Goal: Task Accomplishment & Management: Manage account settings

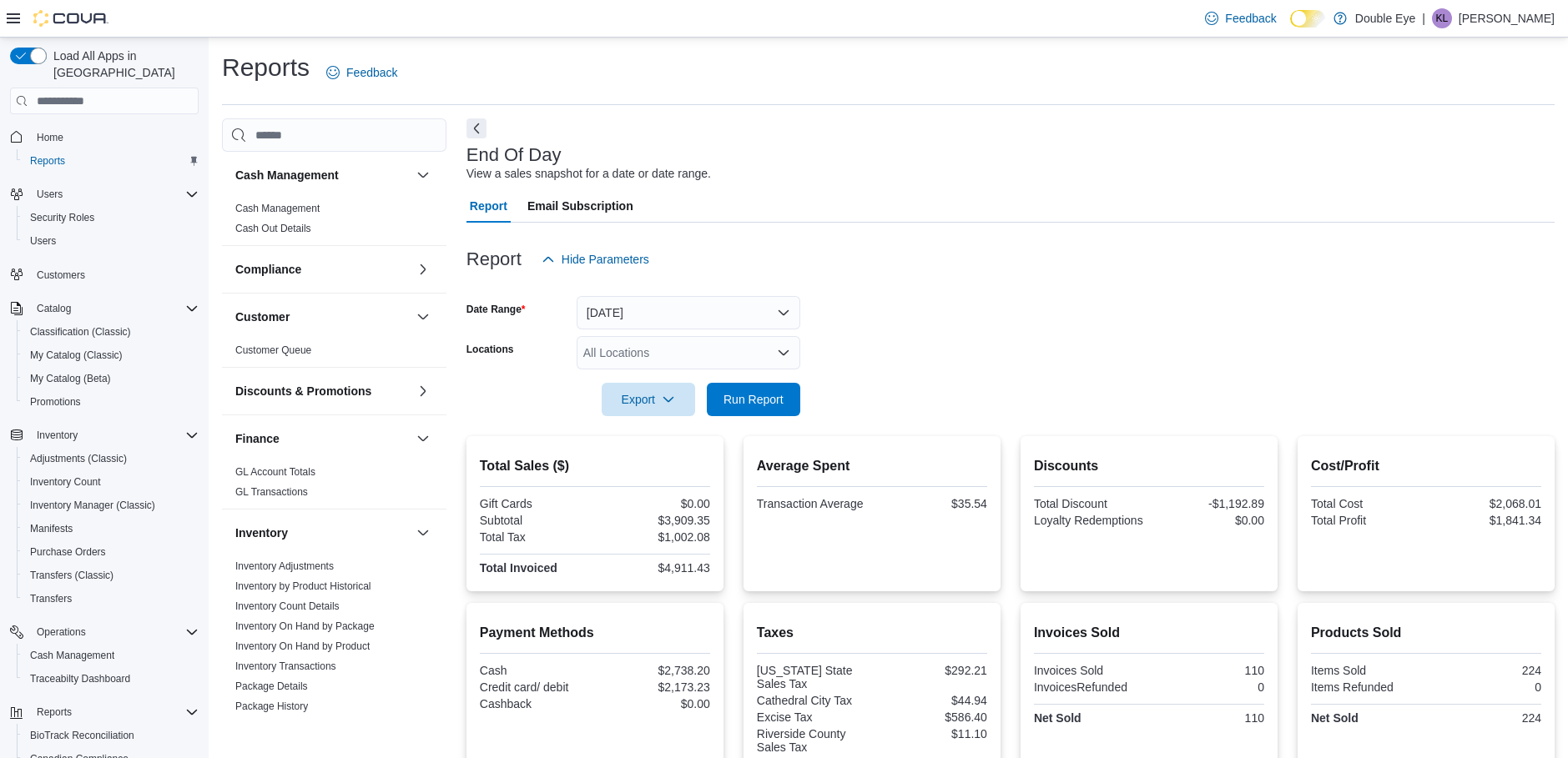
scroll to position [202, 0]
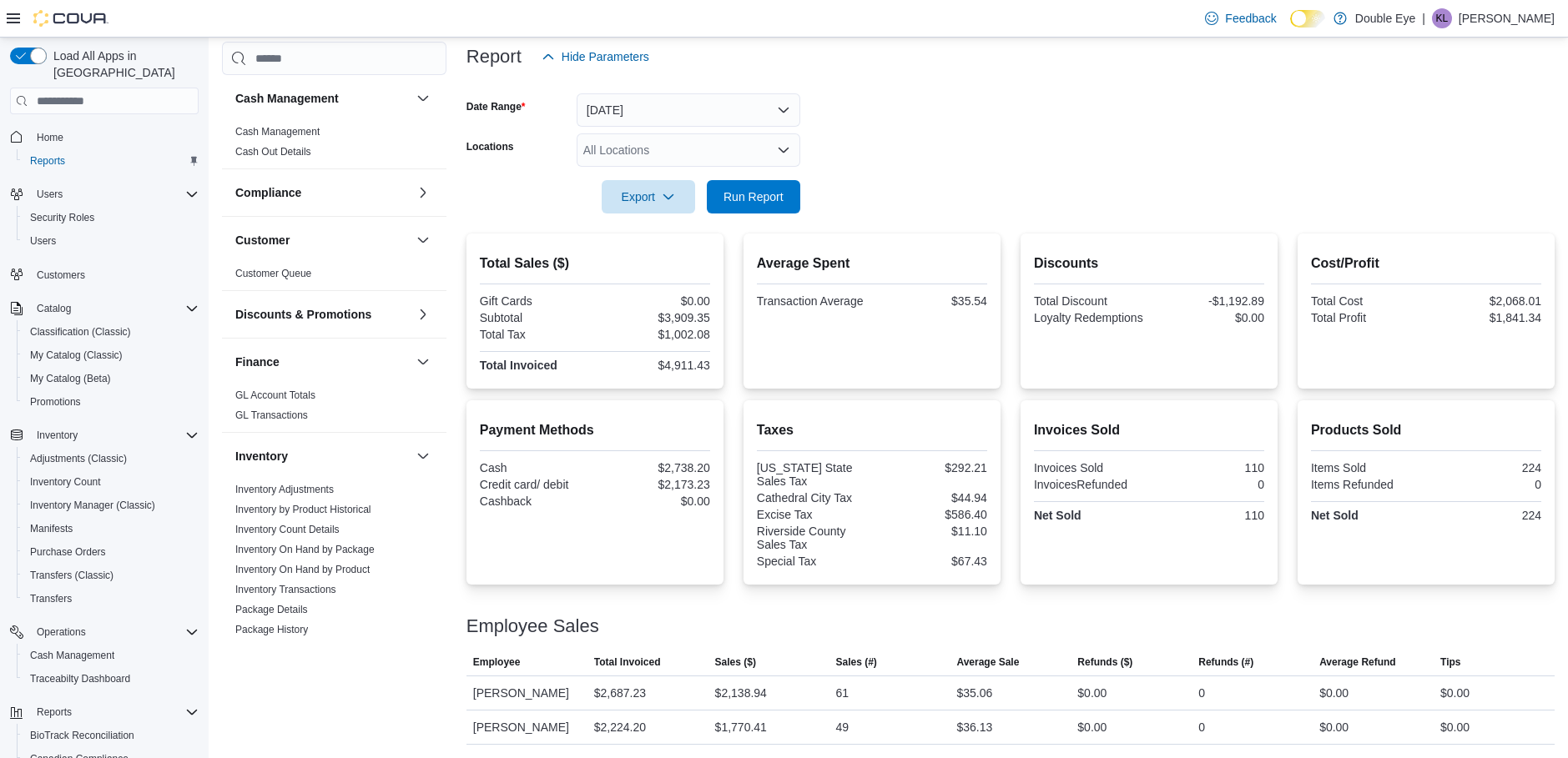
drag, startPoint x: 269, startPoint y: 136, endPoint x: 357, endPoint y: 129, distance: 88.3
click at [269, 136] on link "Cash Management" at bounding box center [277, 131] width 84 height 12
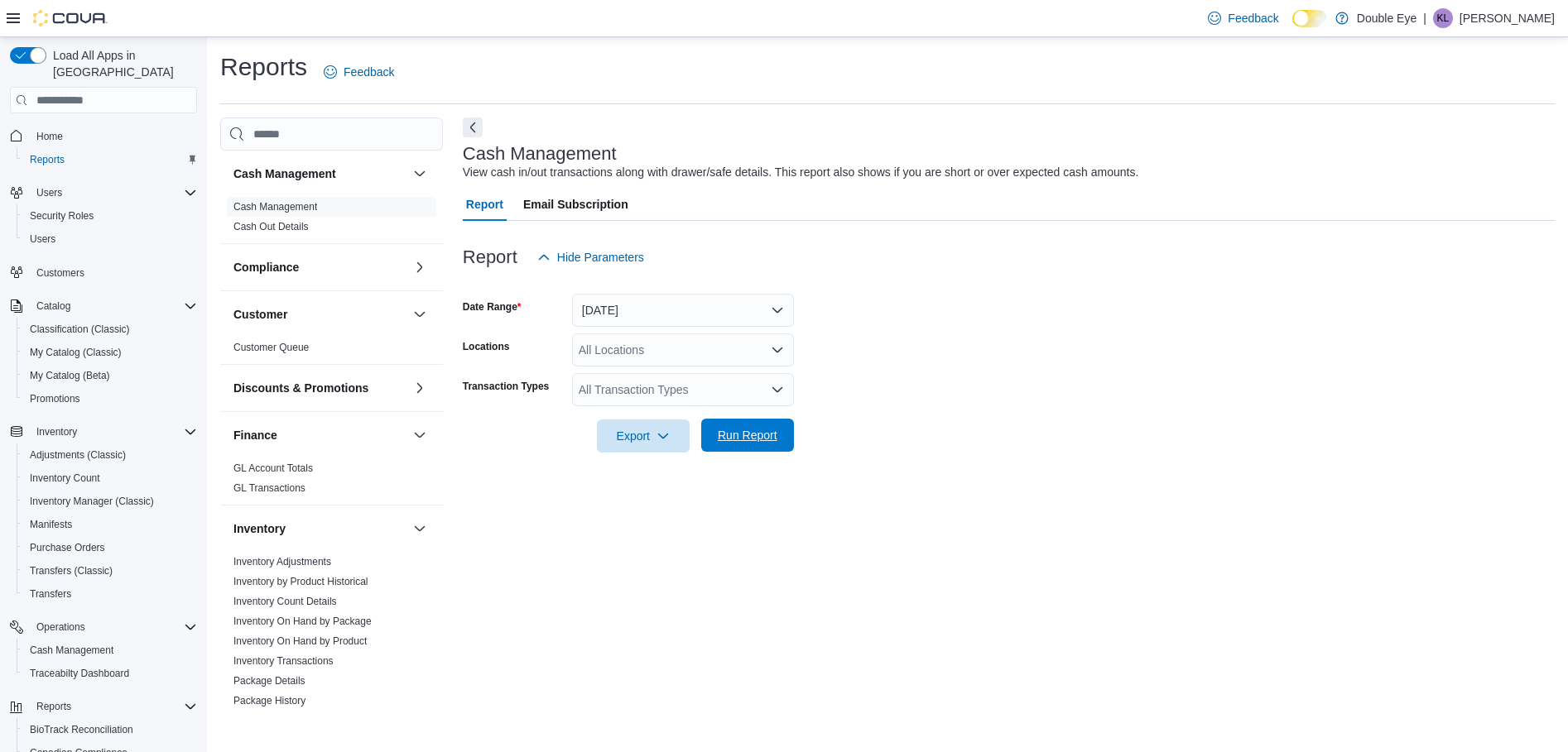
click at [729, 432] on span "Run Report" at bounding box center [747, 436] width 59 height 17
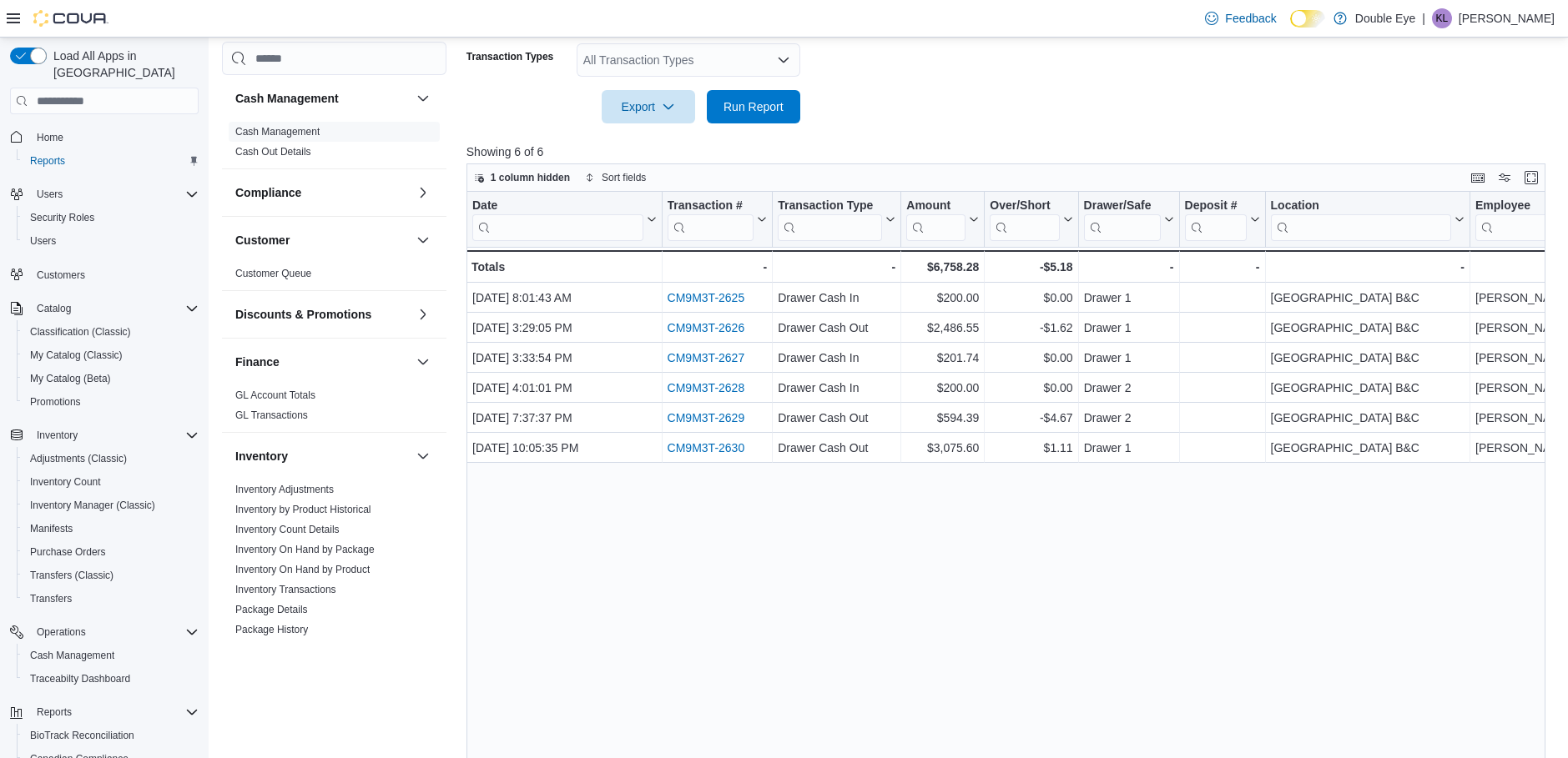
scroll to position [334, 0]
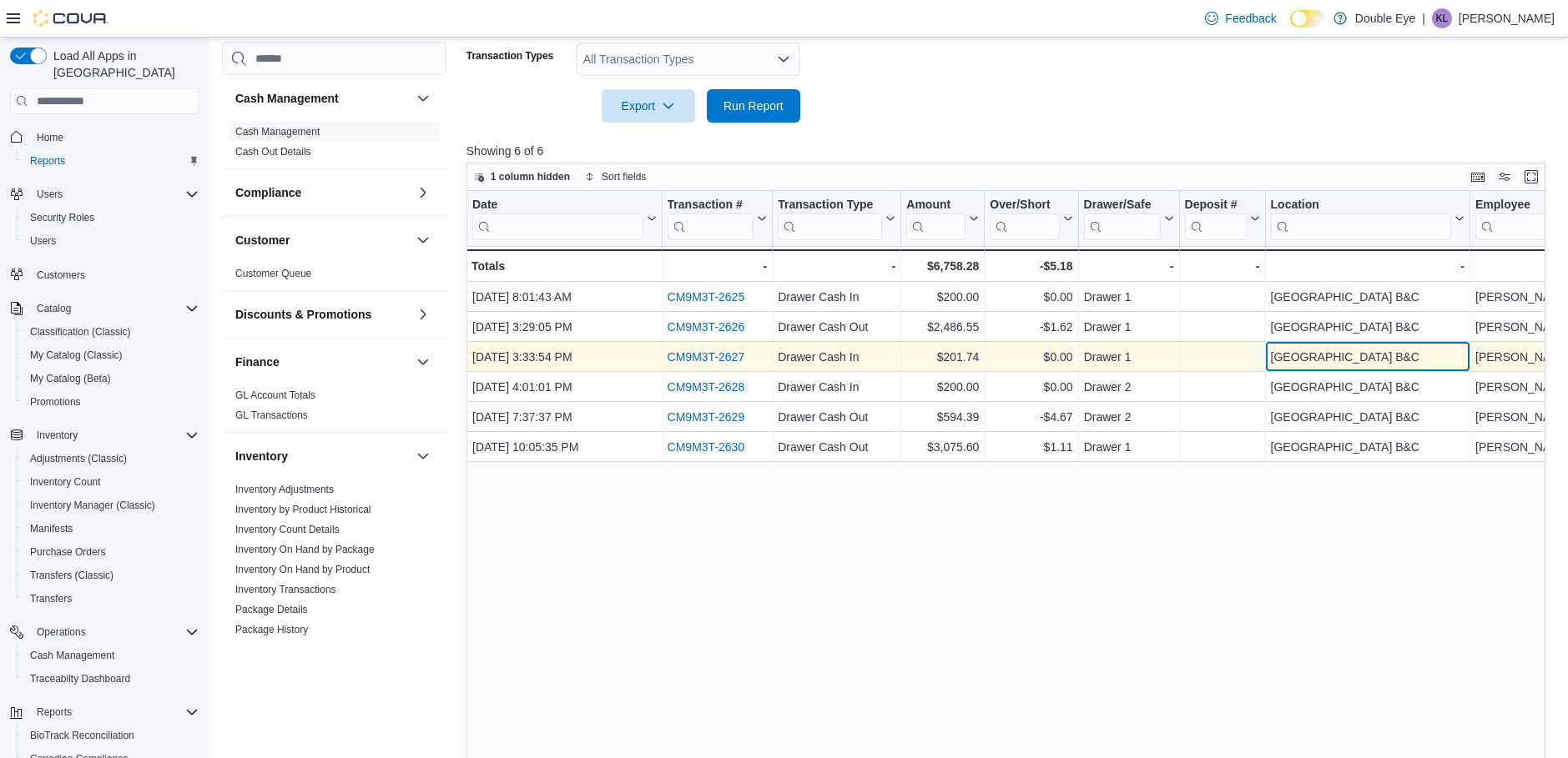
click at [1439, 353] on div "[GEOGRAPHIC_DATA] B&C" at bounding box center [1367, 357] width 194 height 20
click at [695, 354] on link "CM9M3T-2627" at bounding box center [705, 358] width 77 height 13
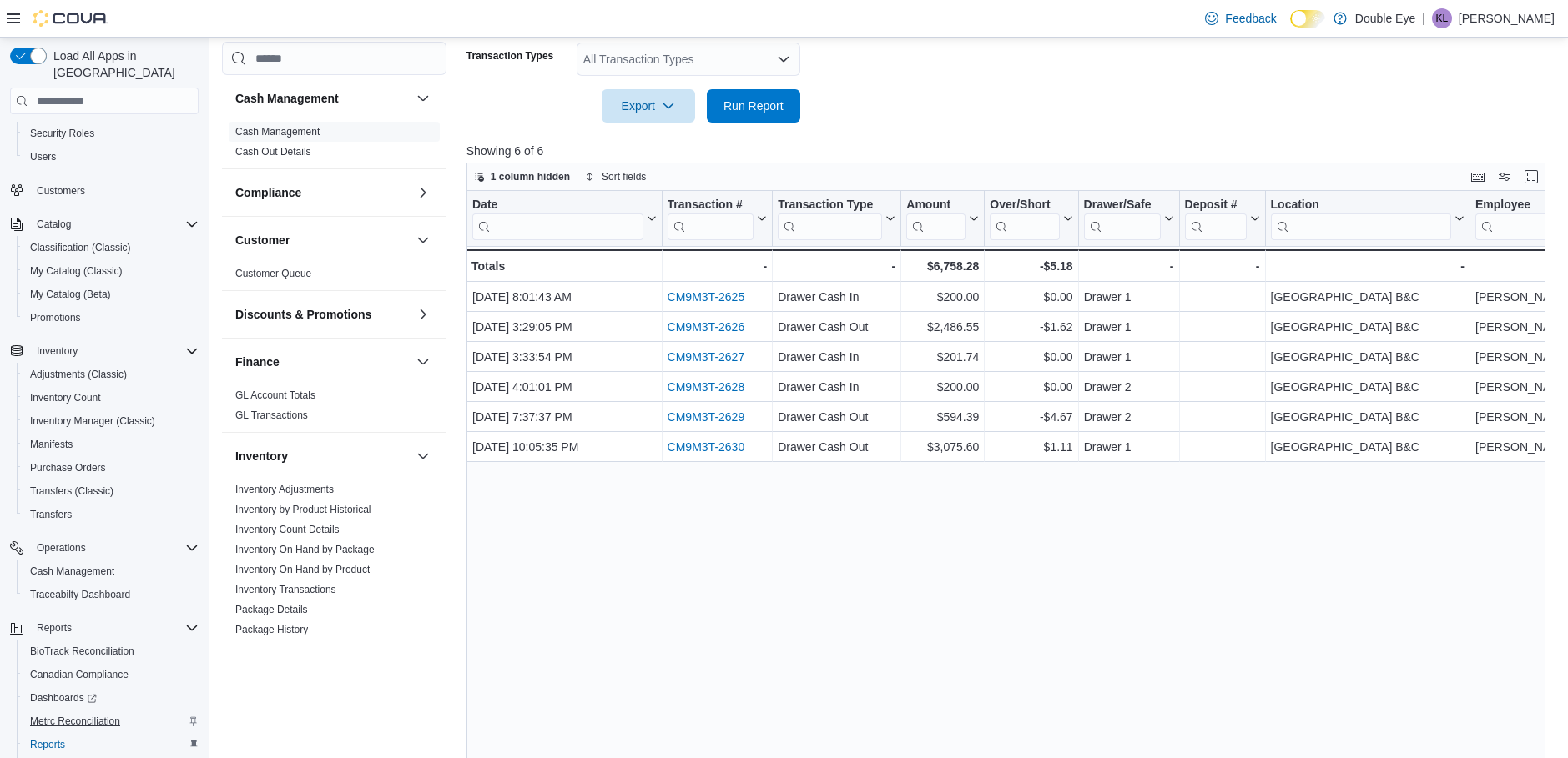
scroll to position [149, 0]
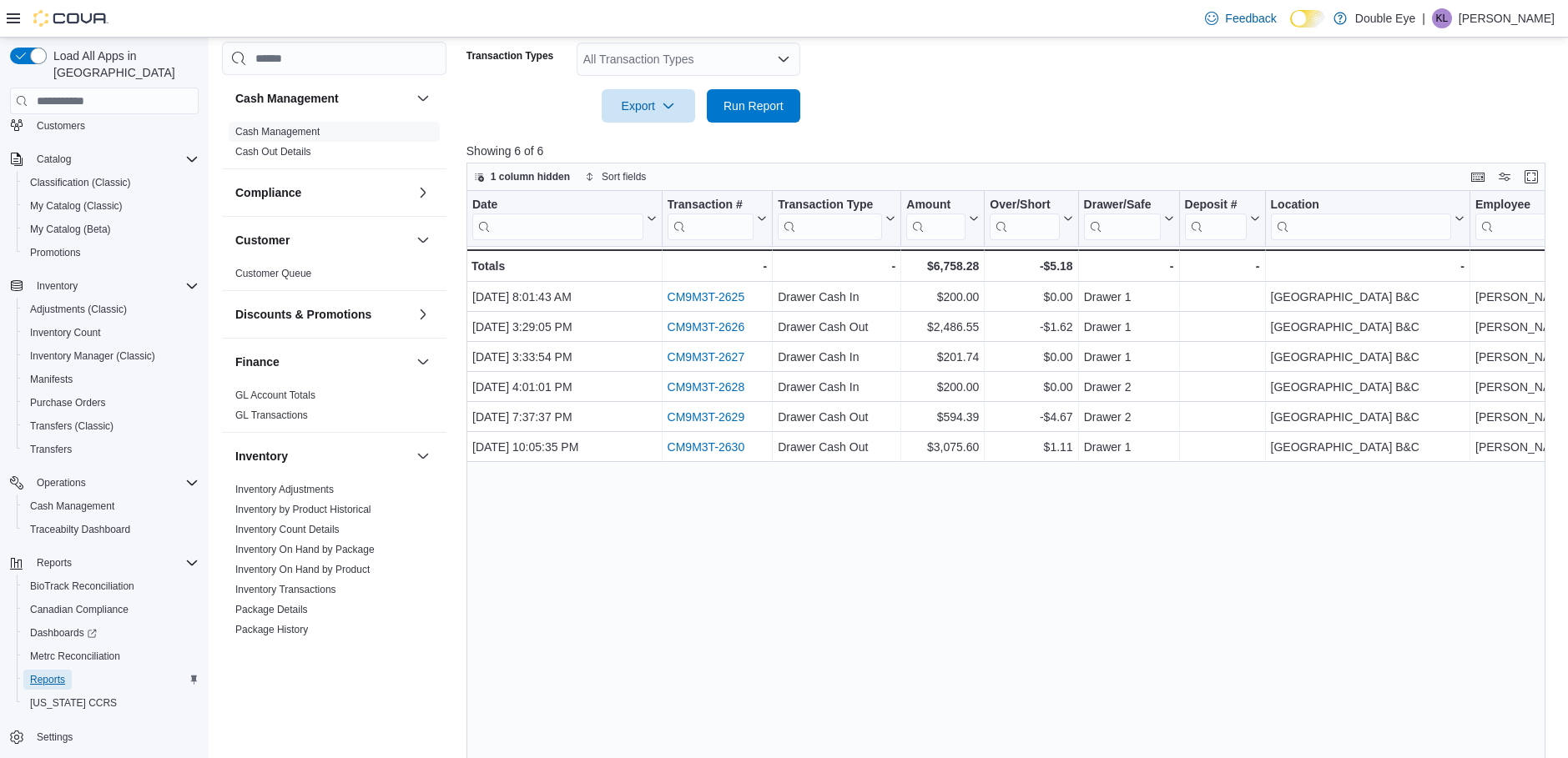
click at [53, 673] on span "Reports" at bounding box center [48, 680] width 35 height 13
click at [45, 673] on span "Reports" at bounding box center [48, 680] width 35 height 13
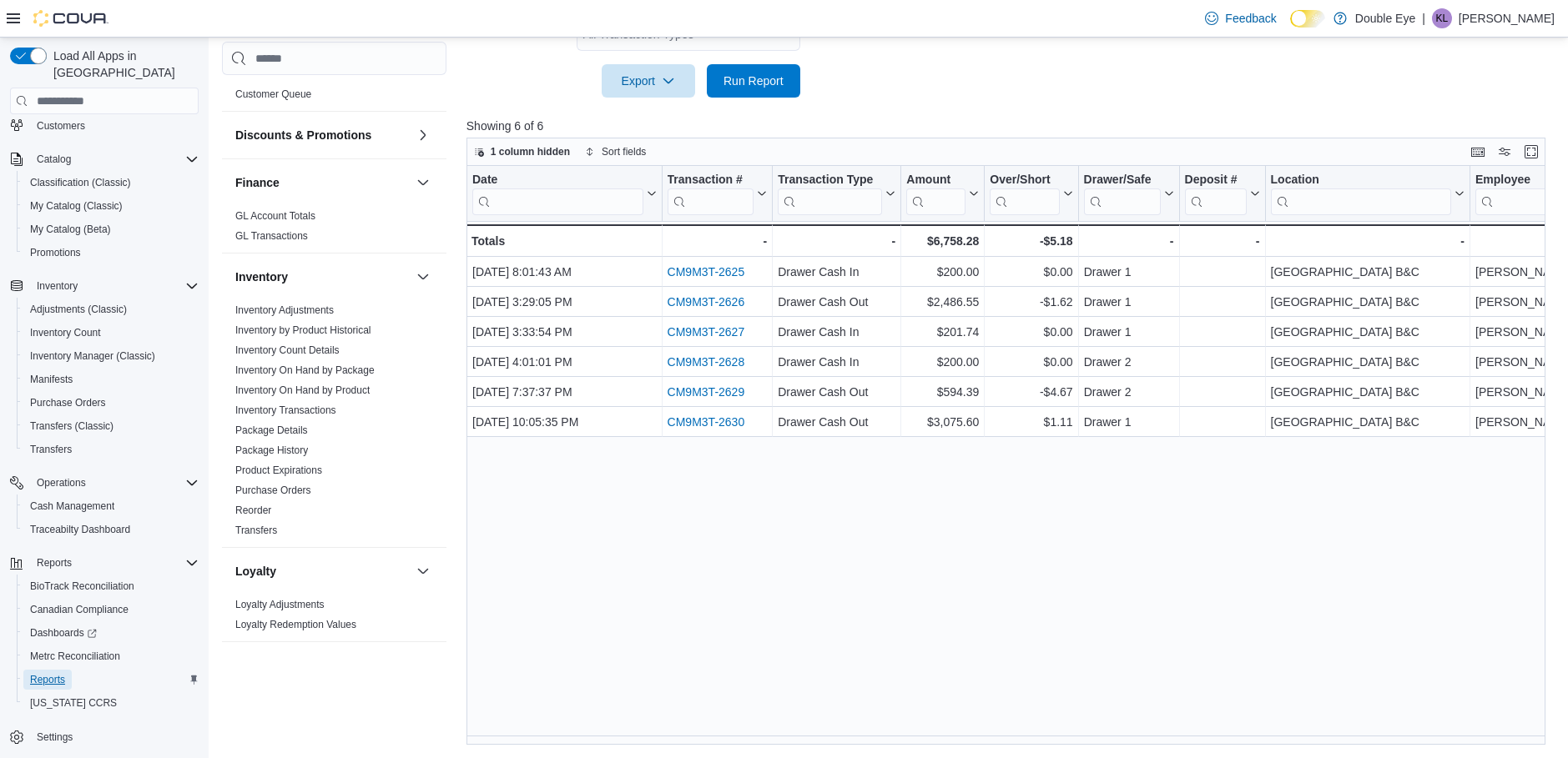
scroll to position [668, 0]
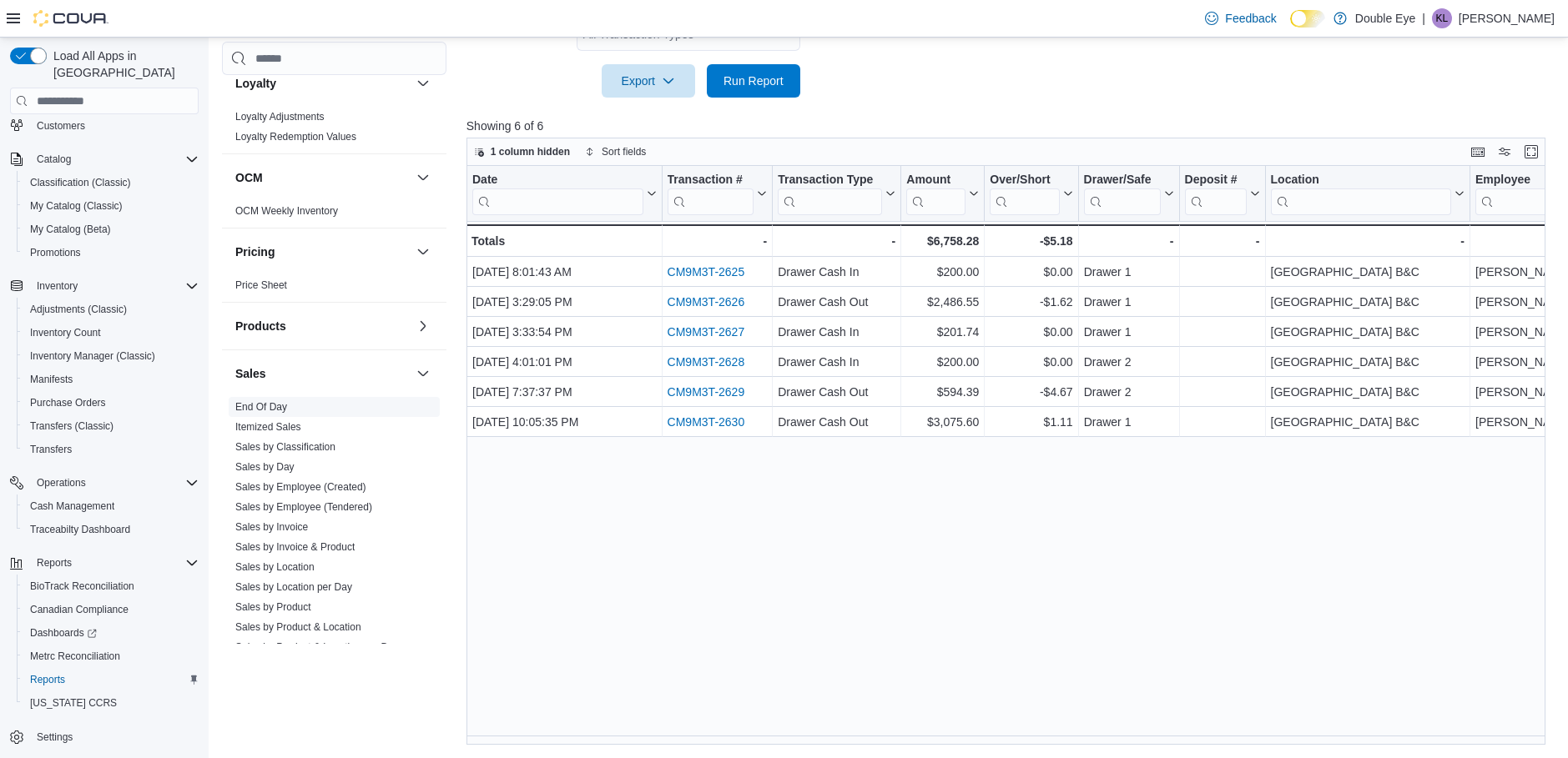
click at [254, 405] on link "End Of Day" at bounding box center [260, 407] width 51 height 12
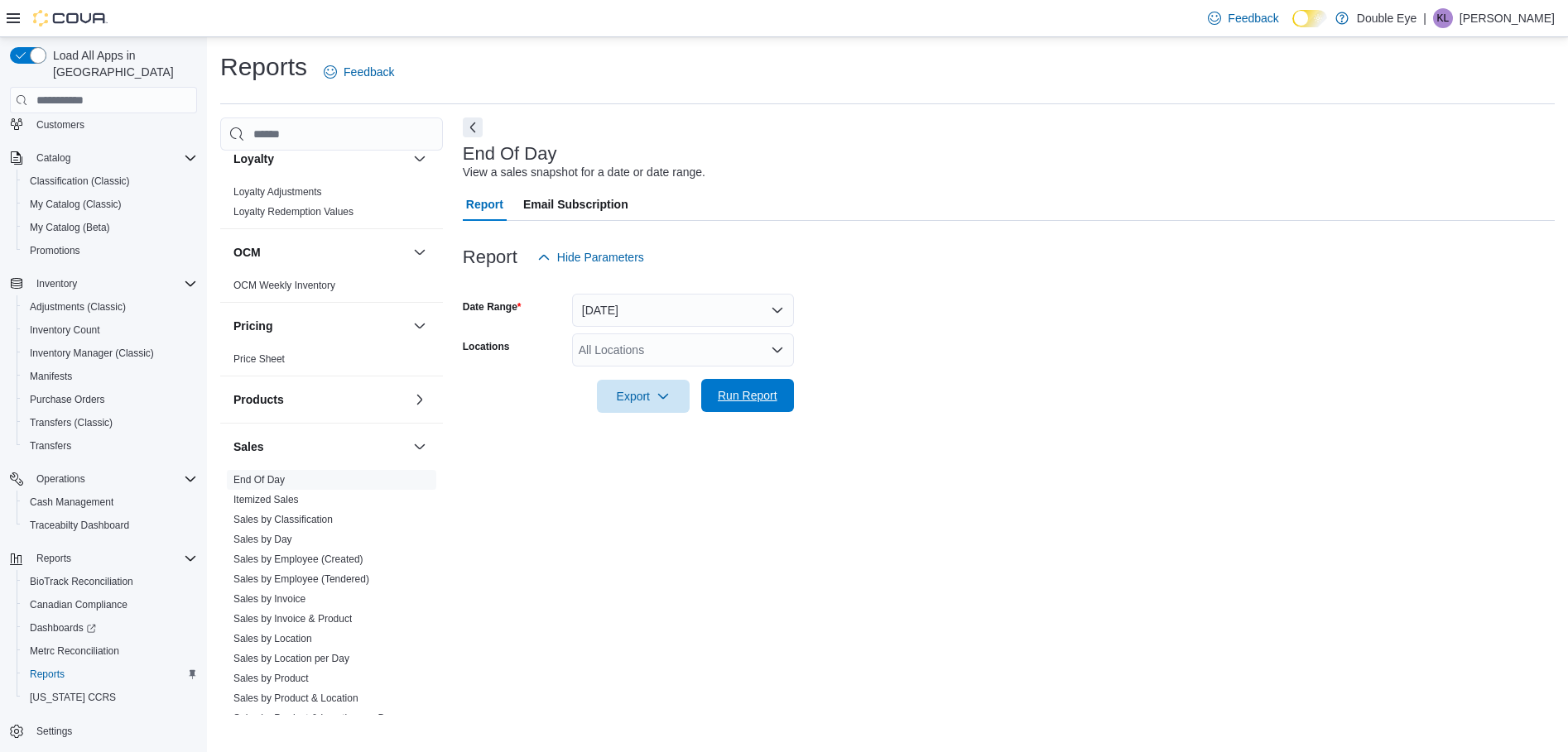
click at [762, 401] on span "Run Report" at bounding box center [747, 396] width 59 height 17
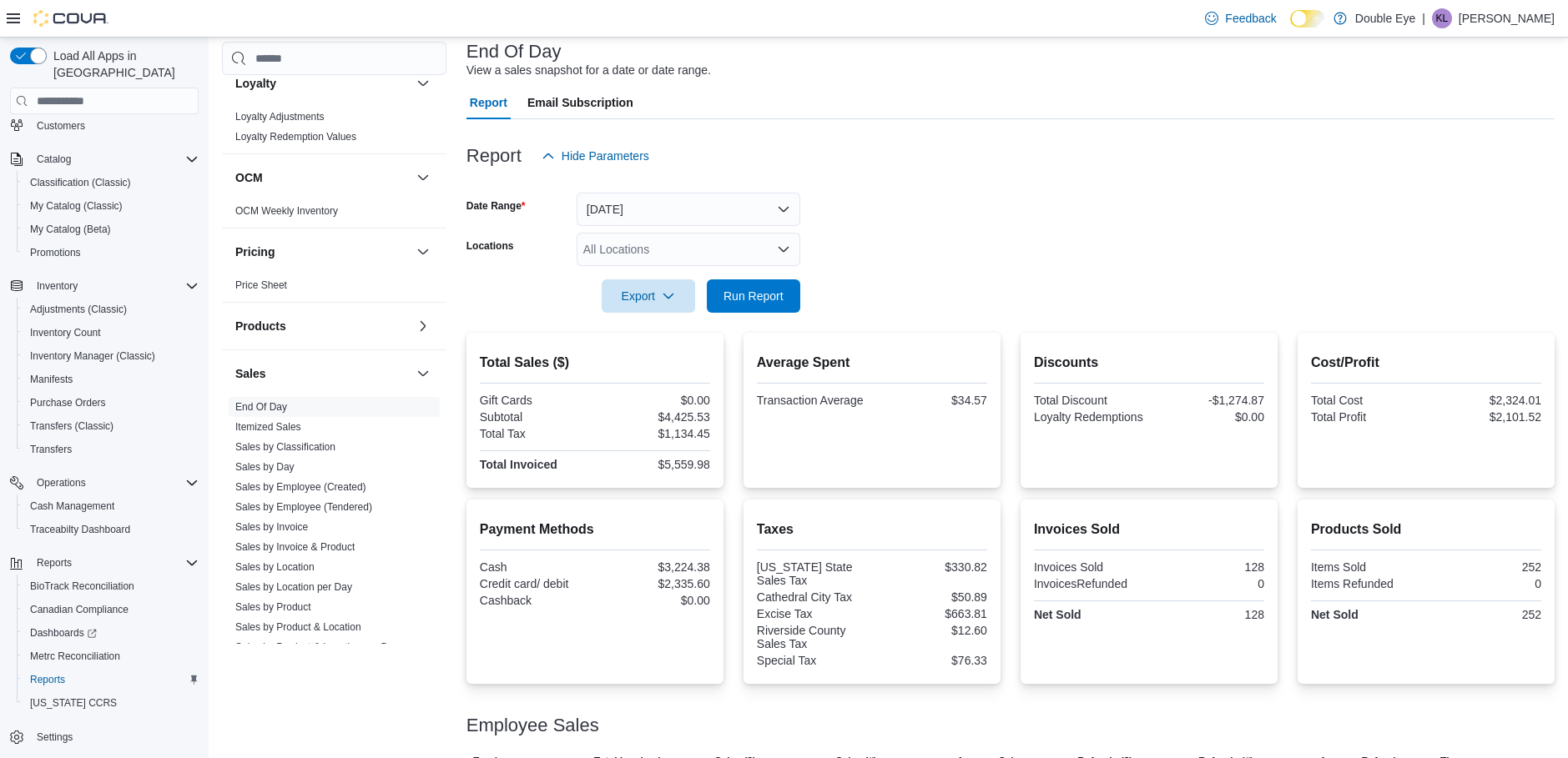
scroll to position [202, 0]
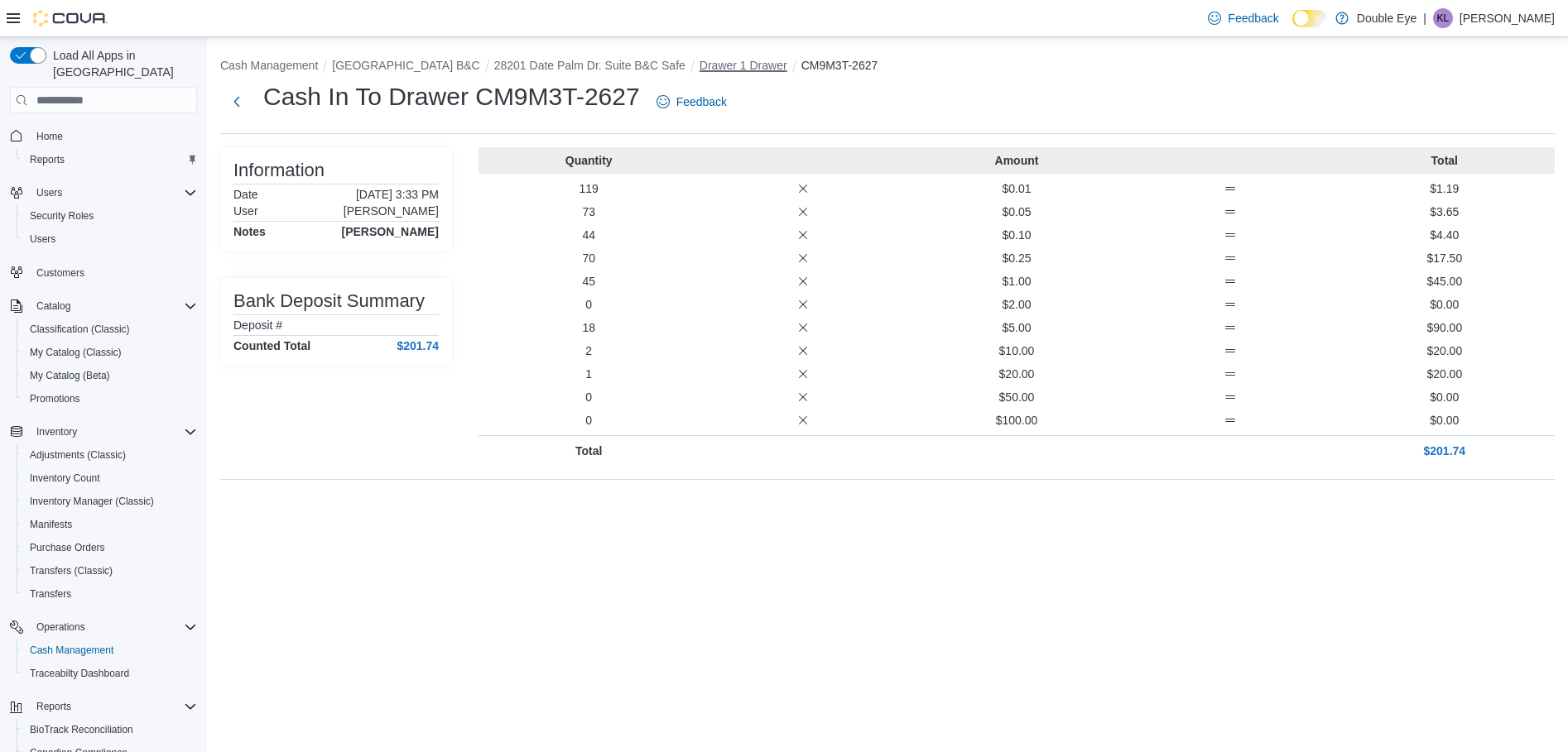
click at [735, 71] on button "Drawer 1 Drawer" at bounding box center [743, 66] width 88 height 13
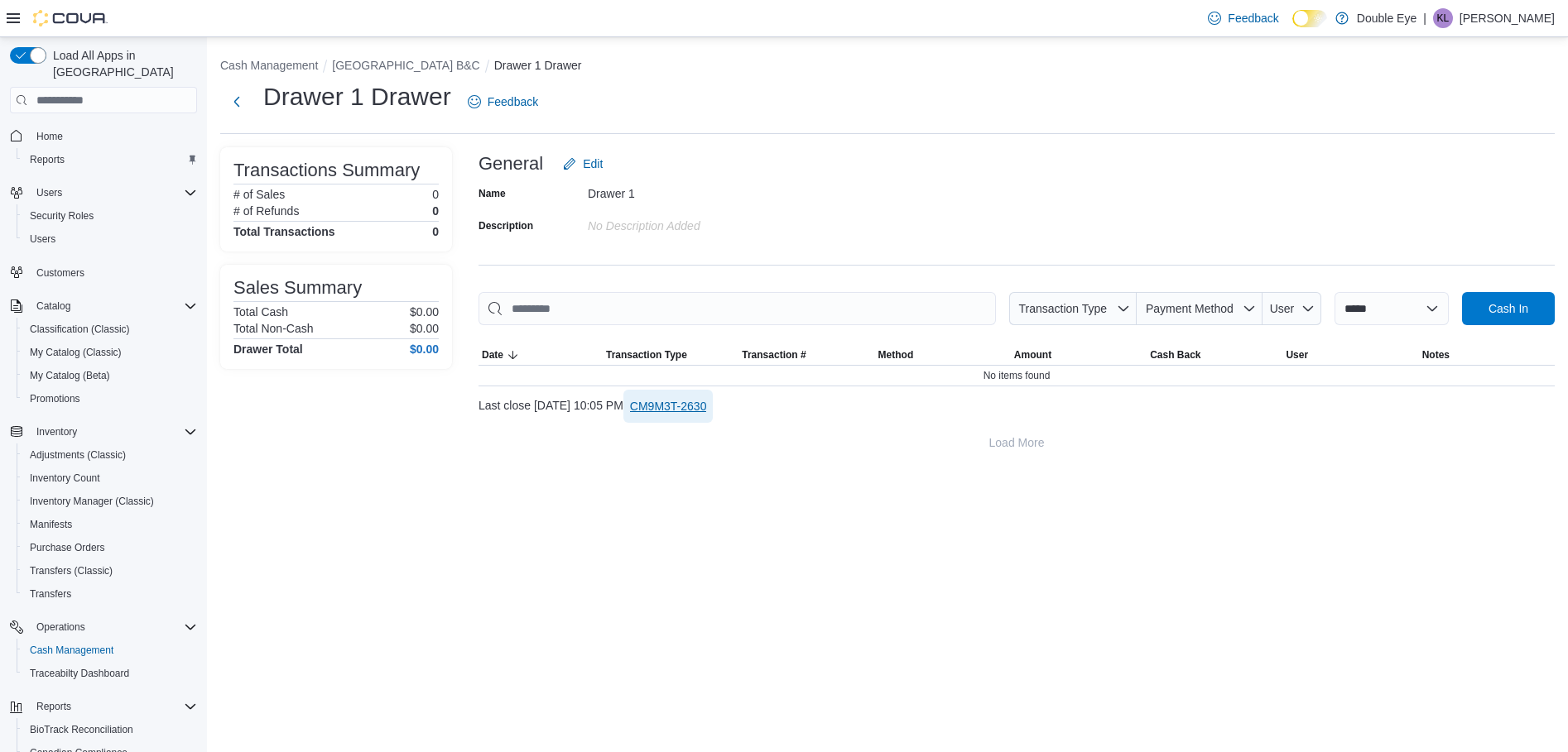
click at [707, 413] on span "CM9M3T-2630" at bounding box center [668, 406] width 77 height 17
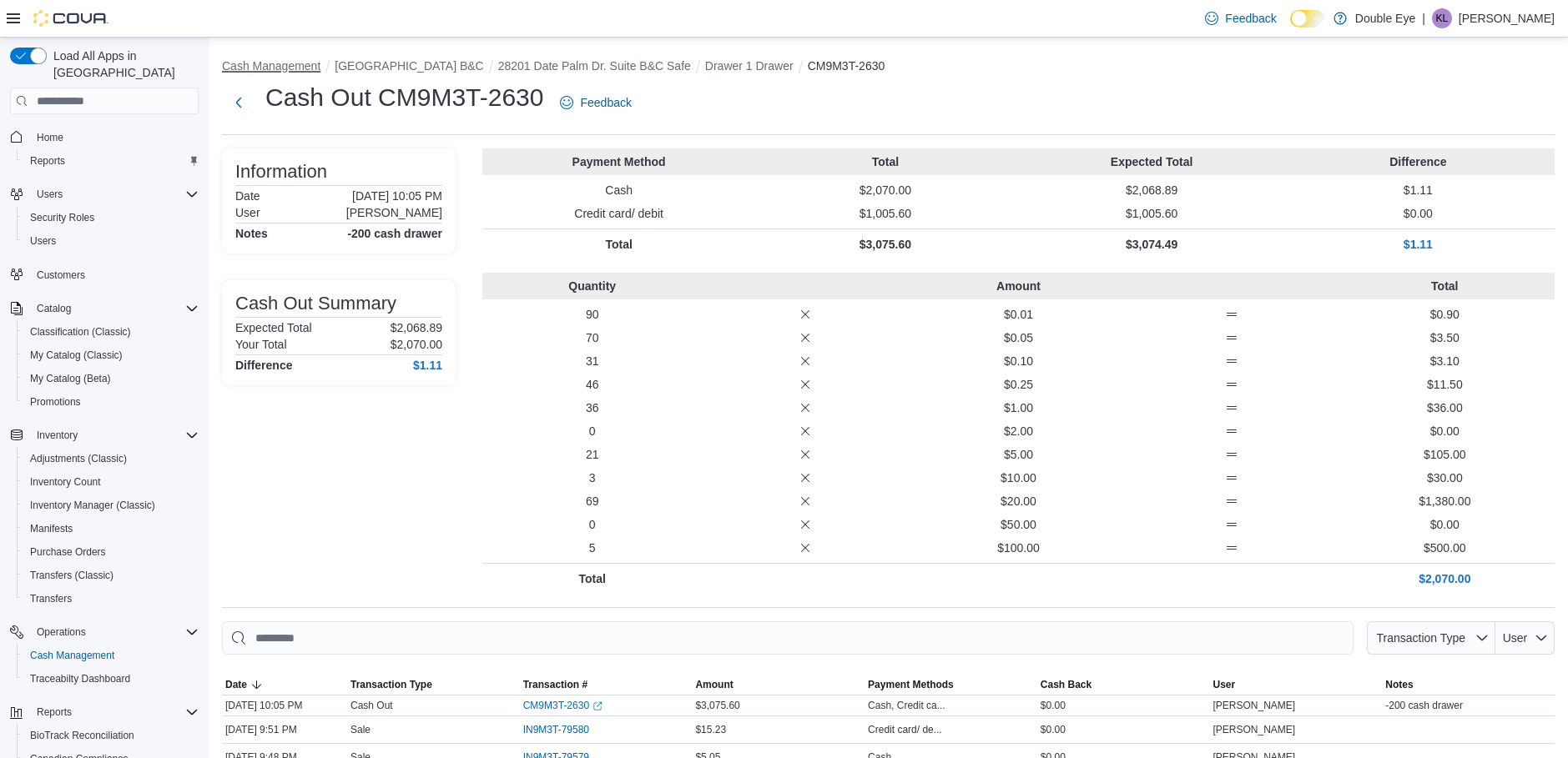
click at [277, 65] on button "Cash Management" at bounding box center [271, 66] width 99 height 13
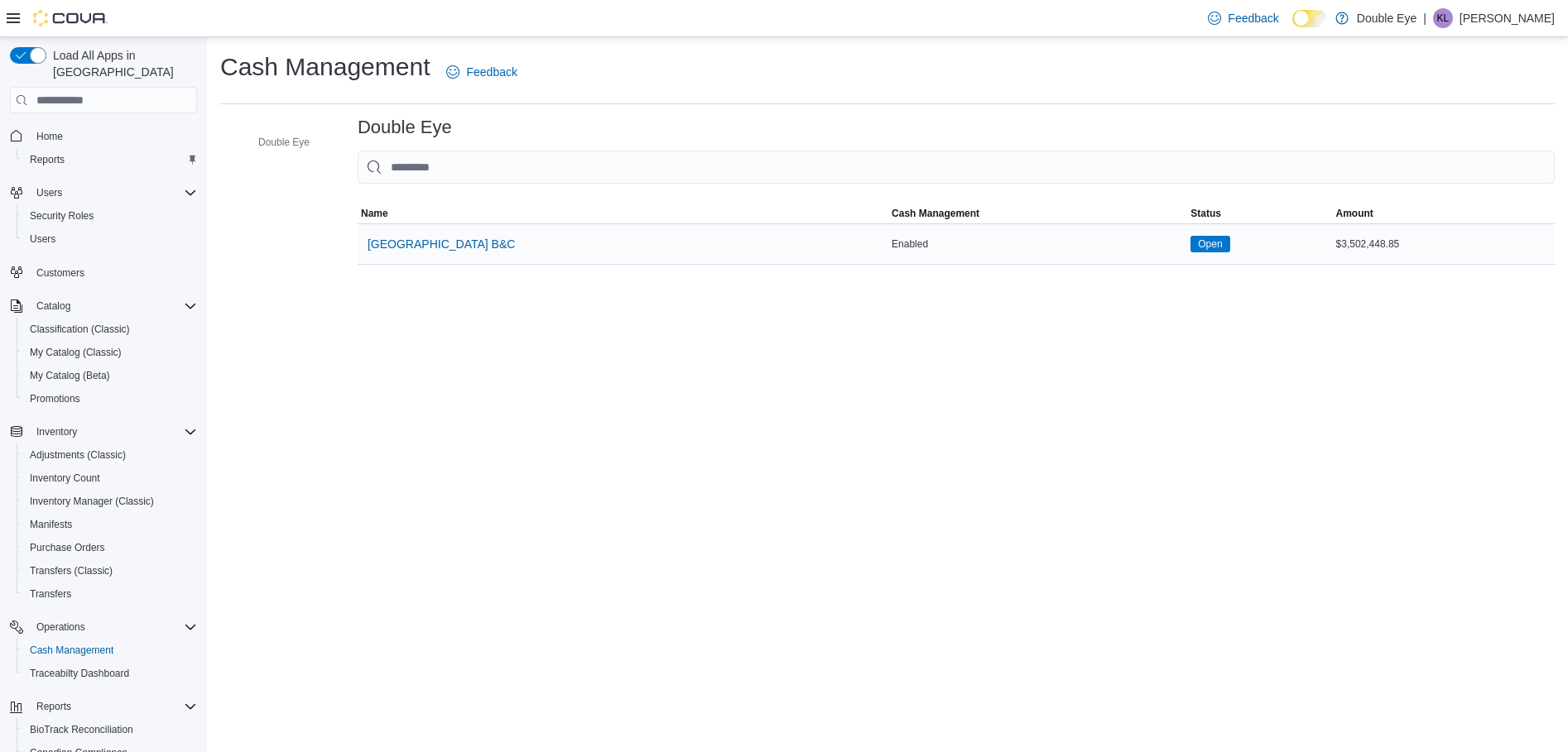
click at [1222, 246] on span "Open" at bounding box center [1210, 244] width 24 height 15
drag, startPoint x: 1378, startPoint y: 240, endPoint x: 1352, endPoint y: 242, distance: 26.1
click at [1379, 240] on div "$3,502,448.85" at bounding box center [1444, 243] width 222 height 19
click at [920, 247] on div "Enabled" at bounding box center [1037, 243] width 299 height 19
click at [459, 239] on span "[GEOGRAPHIC_DATA] B&C" at bounding box center [440, 244] width 147 height 17
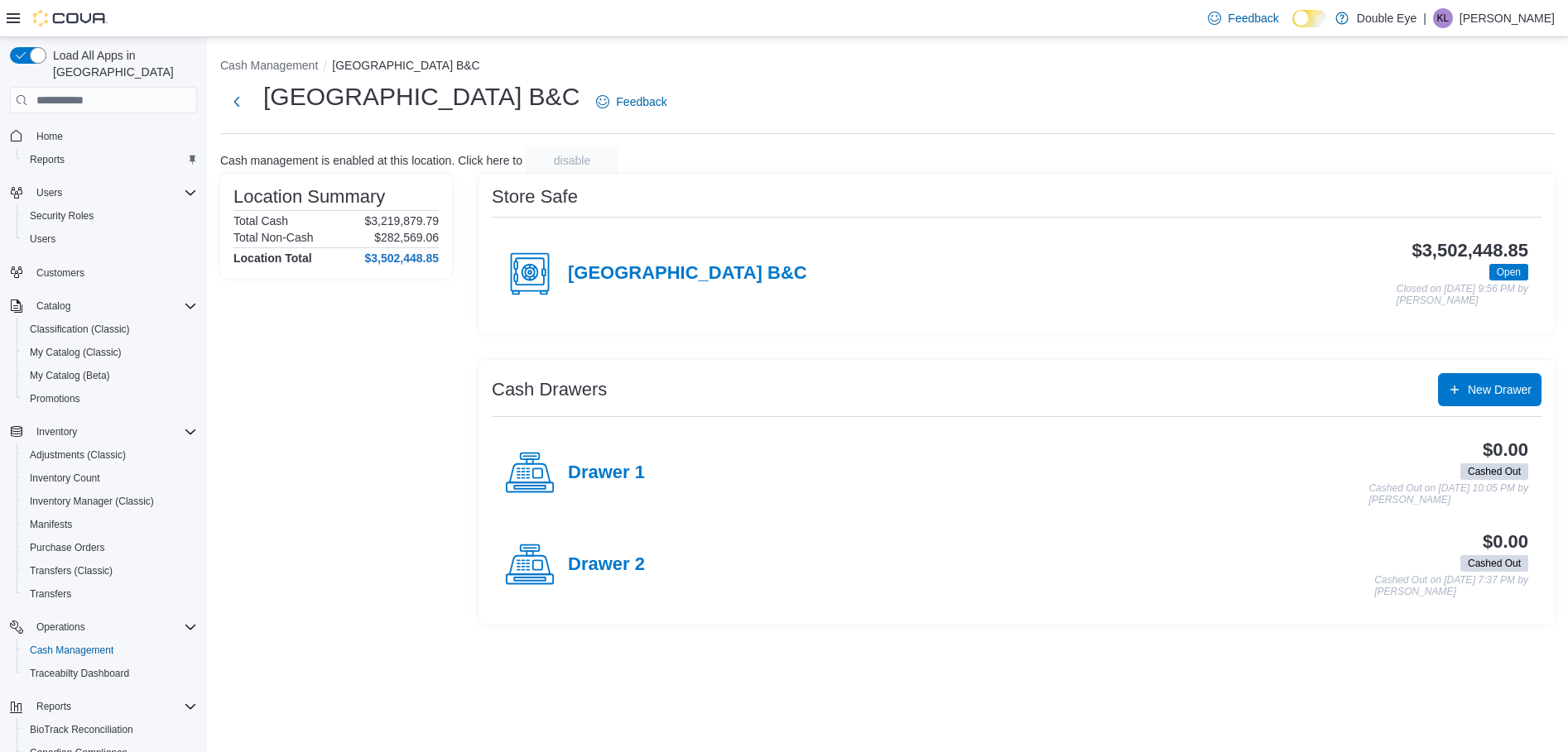
click at [624, 460] on div "Drawer 1" at bounding box center [574, 474] width 140 height 50
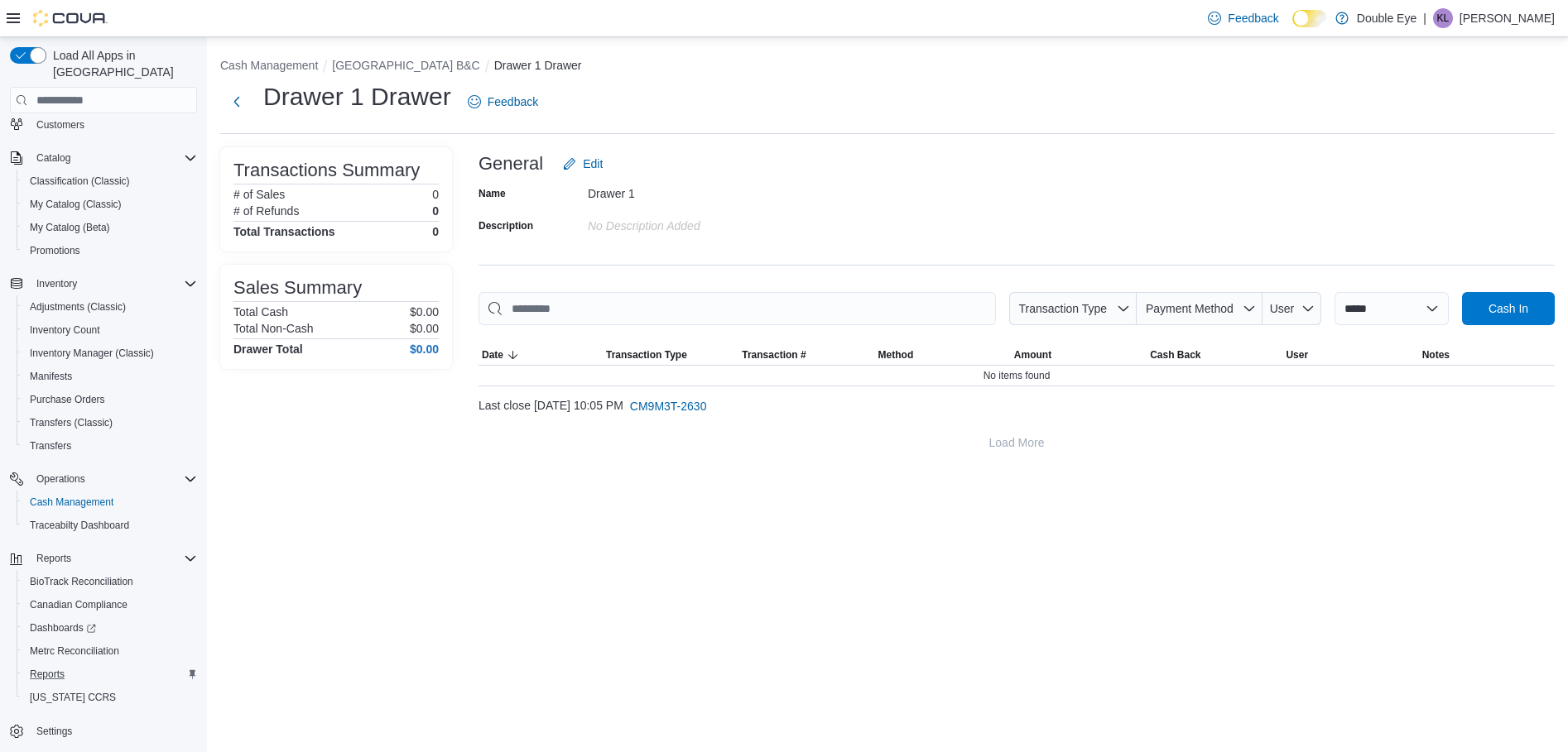
scroll to position [66, 0]
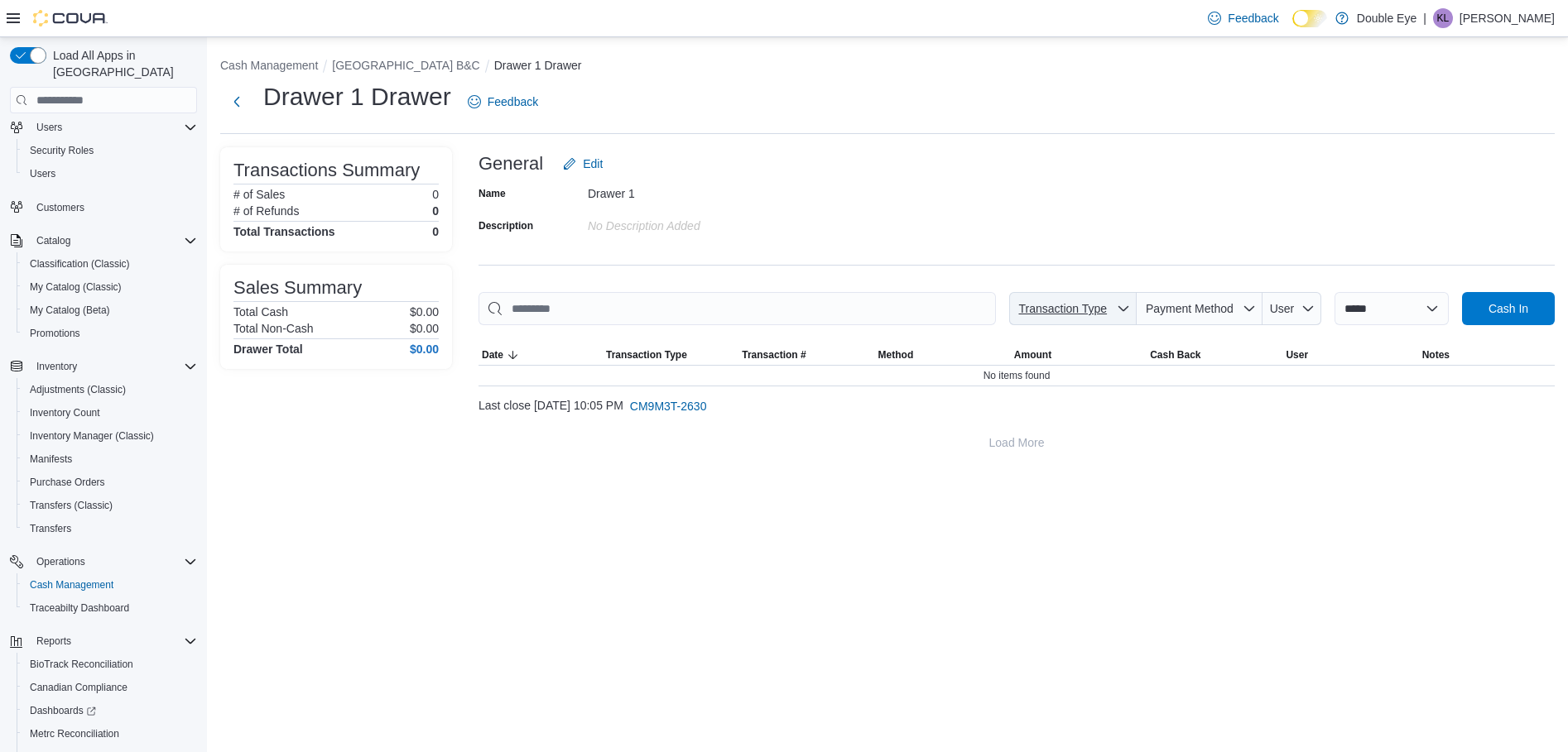
click at [1117, 308] on icon "button" at bounding box center [1123, 309] width 13 height 13
click at [285, 61] on button "Cash Management" at bounding box center [269, 66] width 98 height 13
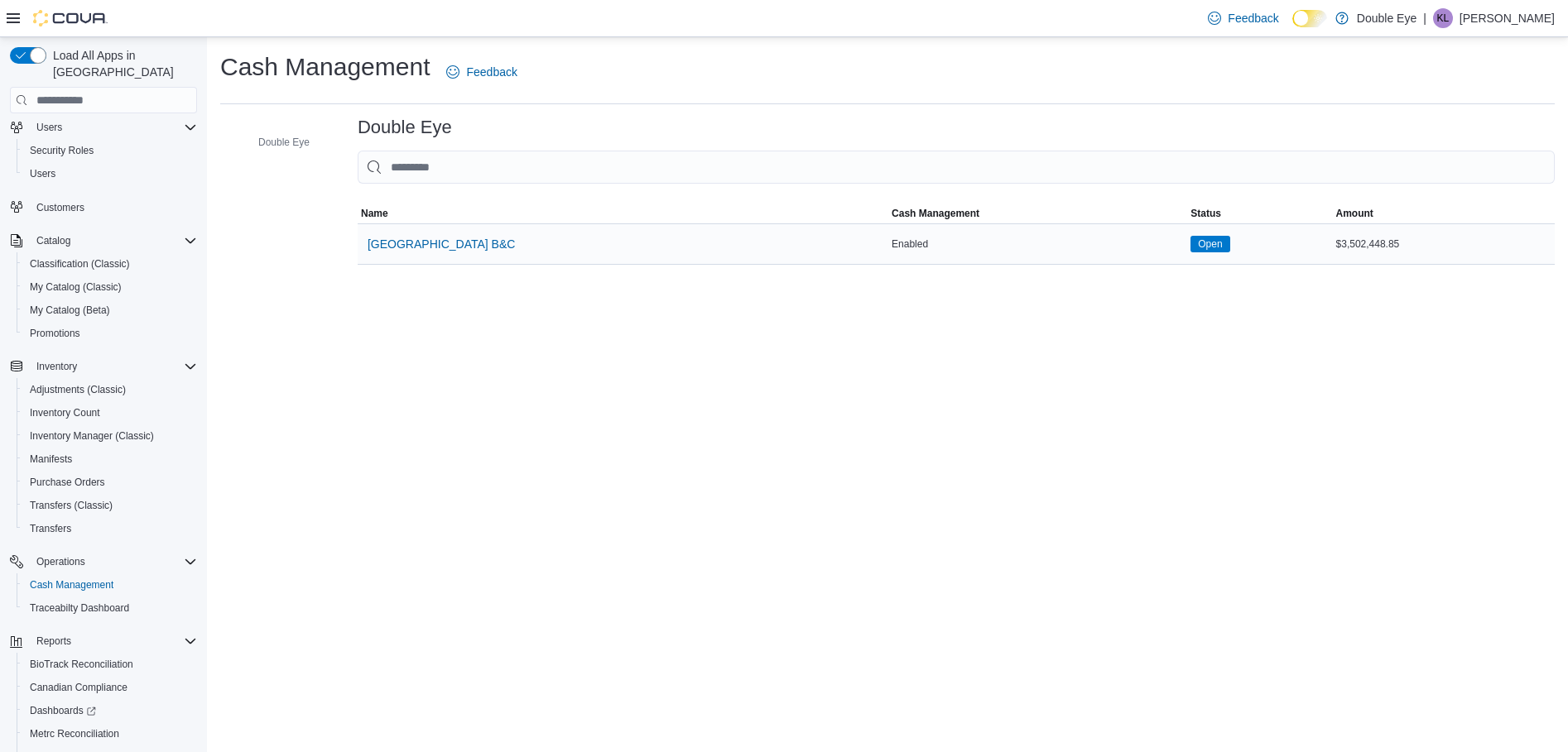
click at [597, 247] on div "[GEOGRAPHIC_DATA] B&C" at bounding box center [623, 244] width 531 height 40
click at [443, 255] on span "[GEOGRAPHIC_DATA] B&C" at bounding box center [440, 244] width 147 height 33
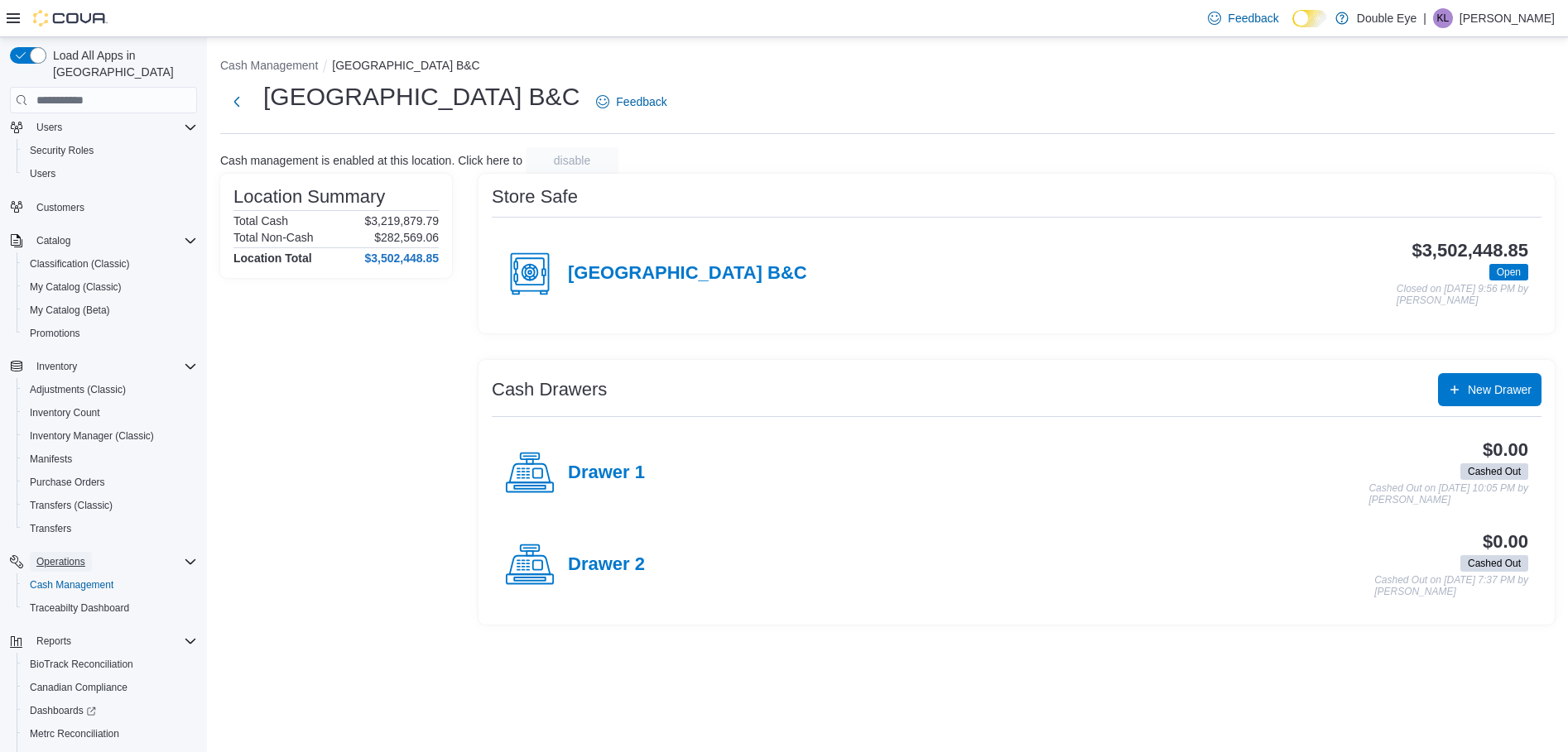
click at [65, 555] on span "Operations" at bounding box center [60, 561] width 49 height 13
click at [603, 477] on h4 "Drawer 1" at bounding box center [606, 473] width 77 height 21
